Goal: Check status: Check status

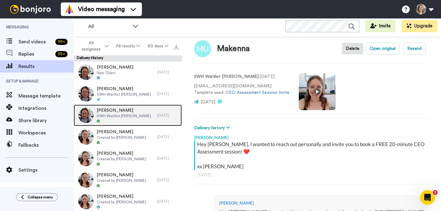
click at [110, 121] on div at bounding box center [124, 121] width 54 height 4
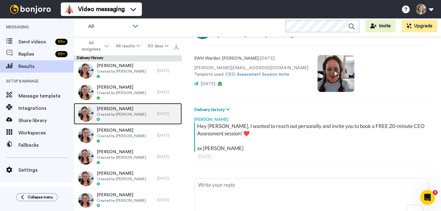
click at [114, 123] on div "[PERSON_NAME] Created by [PERSON_NAME]" at bounding box center [116, 113] width 84 height 21
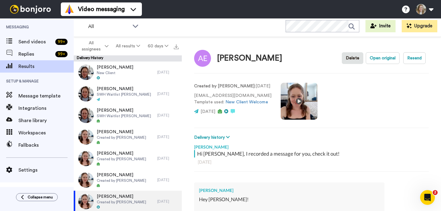
type textarea "x"
